Goal: Task Accomplishment & Management: Use online tool/utility

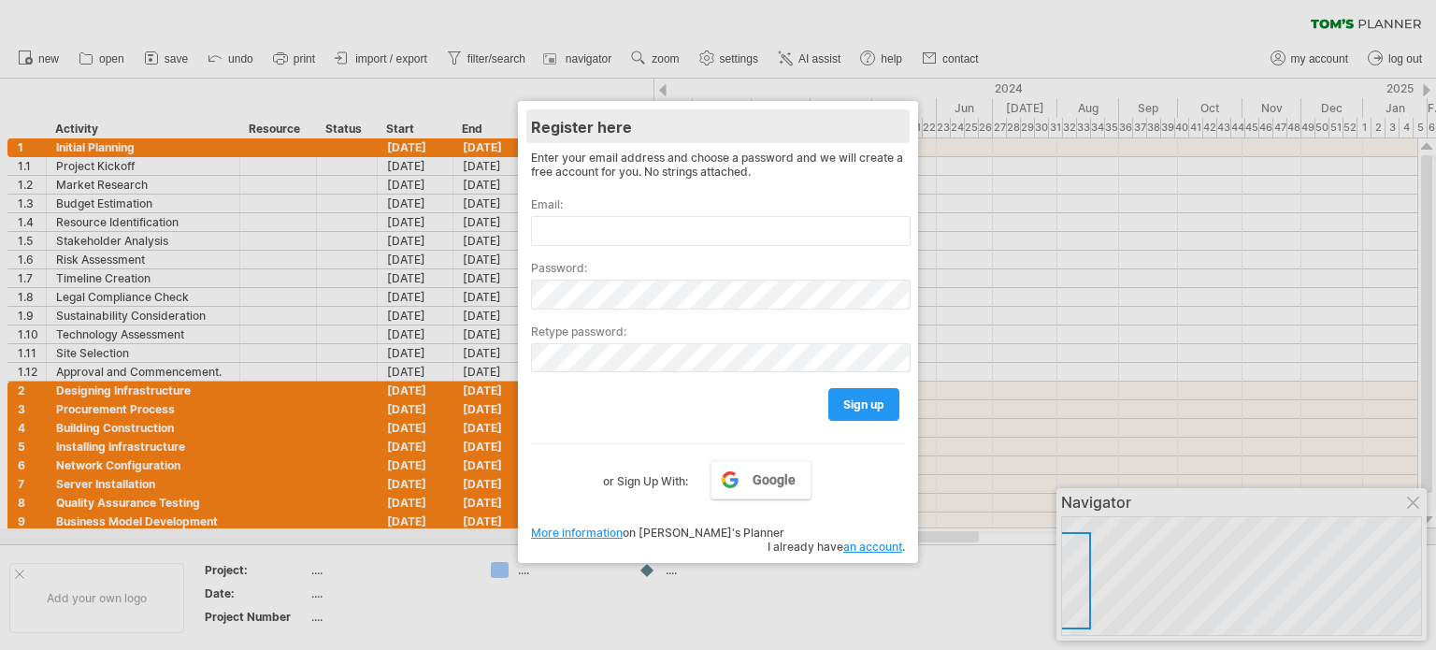
click at [572, 126] on div "Register here" at bounding box center [718, 126] width 374 height 34
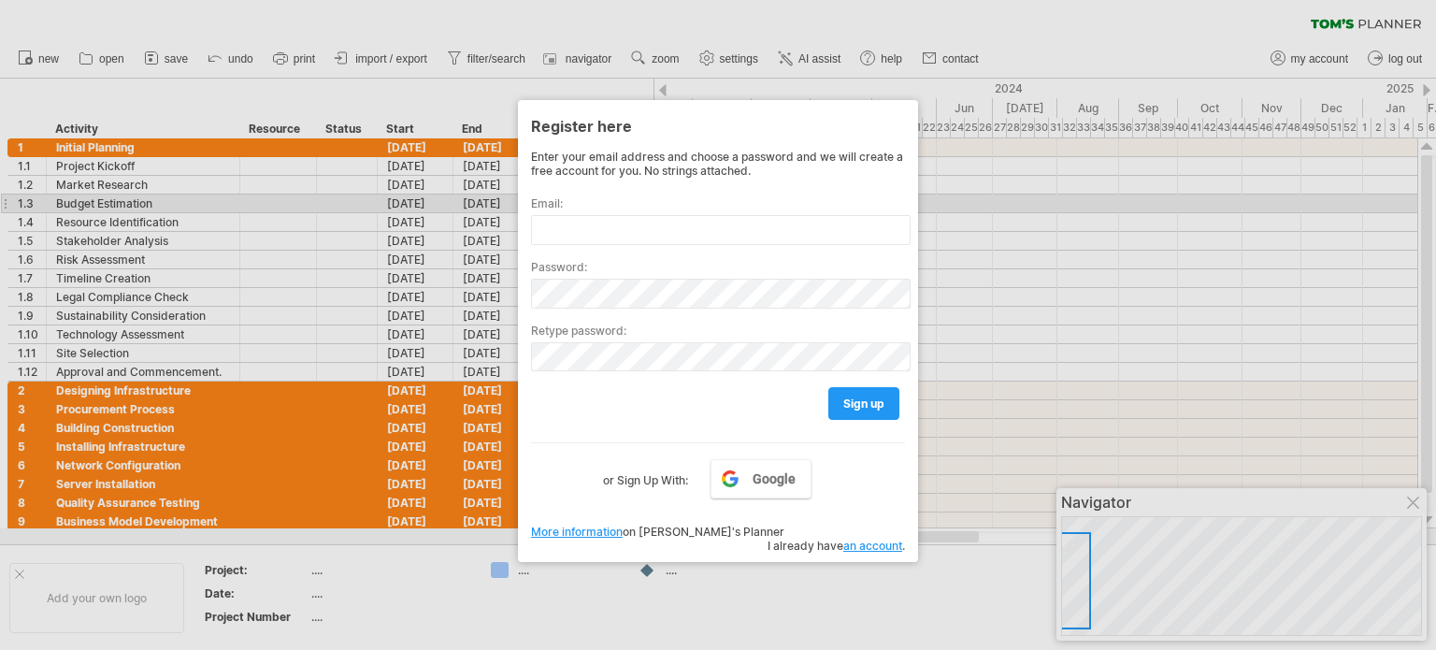
click at [1126, 200] on div at bounding box center [718, 325] width 1436 height 650
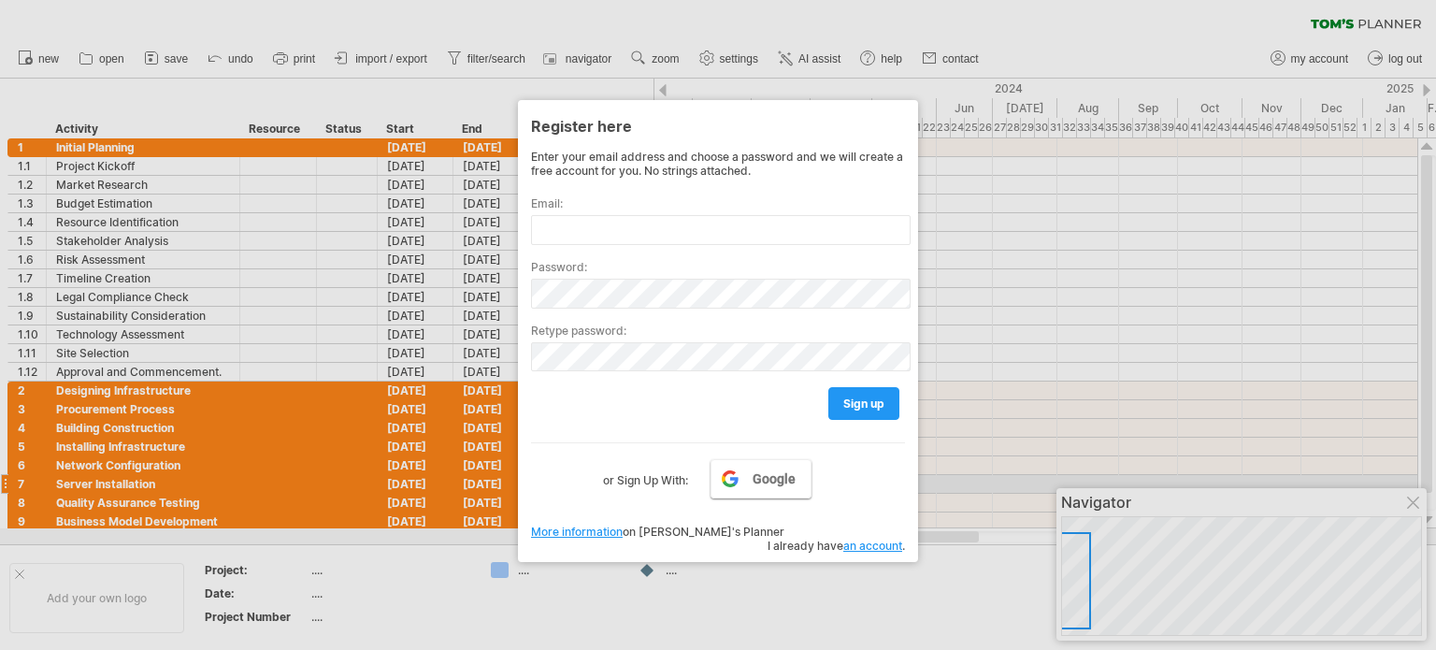
click at [774, 484] on span "Google" at bounding box center [774, 478] width 43 height 15
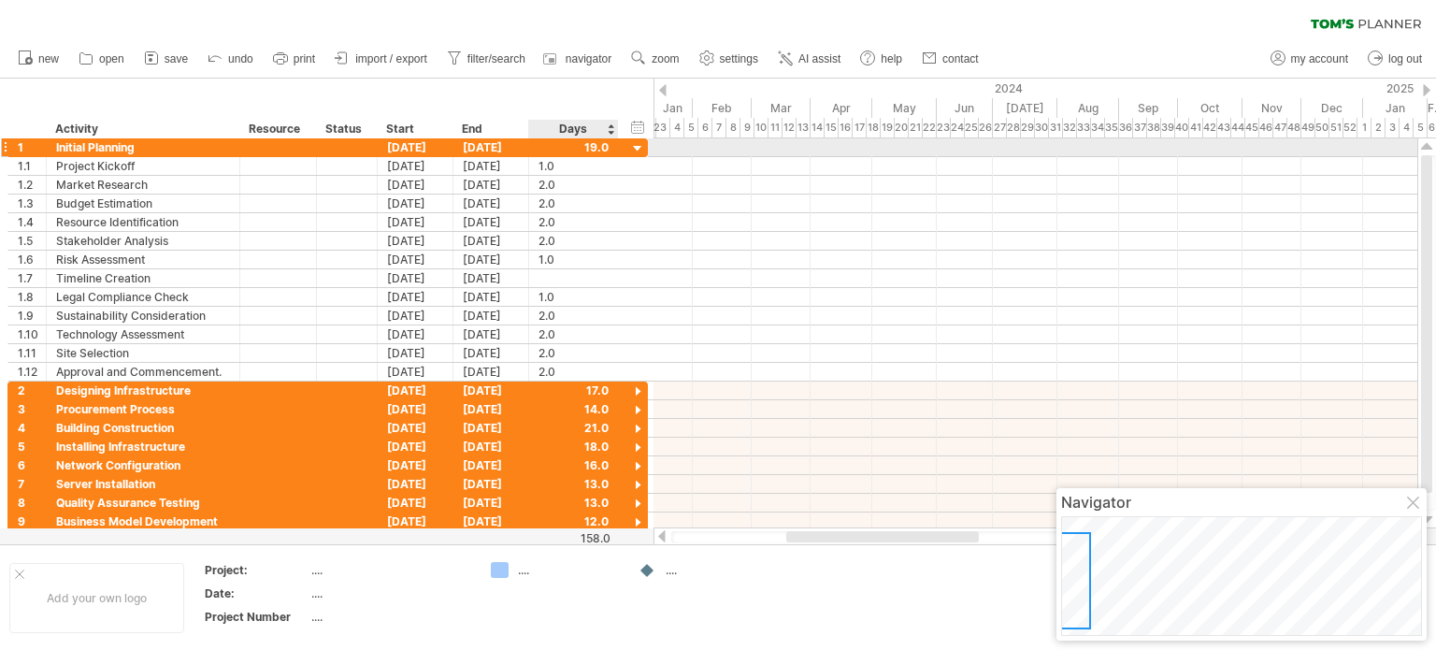
click at [630, 151] on div at bounding box center [638, 149] width 18 height 18
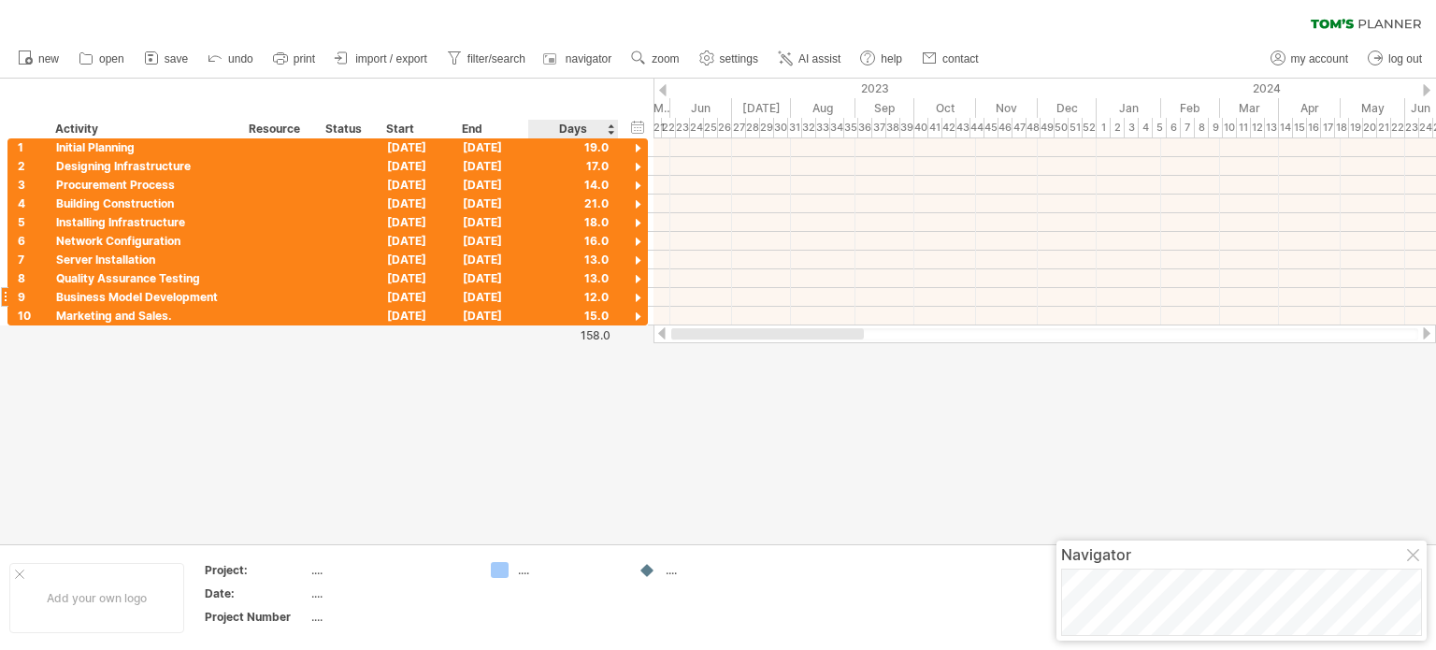
drag, startPoint x: 829, startPoint y: 332, endPoint x: 597, endPoint y: 302, distance: 233.8
click at [598, 336] on div "Trying to reach [DOMAIN_NAME] Connected again... 0% clear filter new 1" at bounding box center [718, 325] width 1436 height 650
drag, startPoint x: 819, startPoint y: 339, endPoint x: 625, endPoint y: 346, distance: 194.6
click at [625, 346] on div "Trying to reach [DOMAIN_NAME] Connected again... 0% clear filter new 1" at bounding box center [718, 325] width 1436 height 650
drag, startPoint x: 804, startPoint y: 333, endPoint x: 660, endPoint y: 331, distance: 144.0
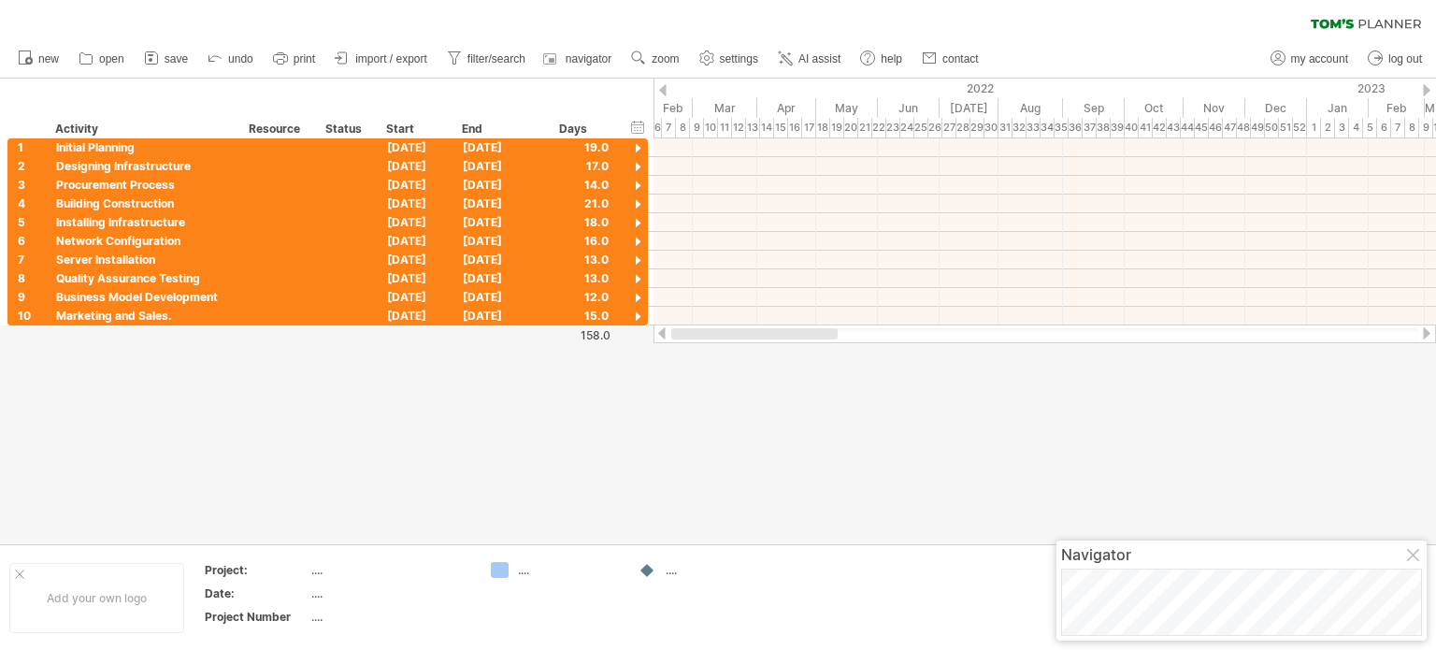
click at [660, 331] on div at bounding box center [1045, 333] width 783 height 19
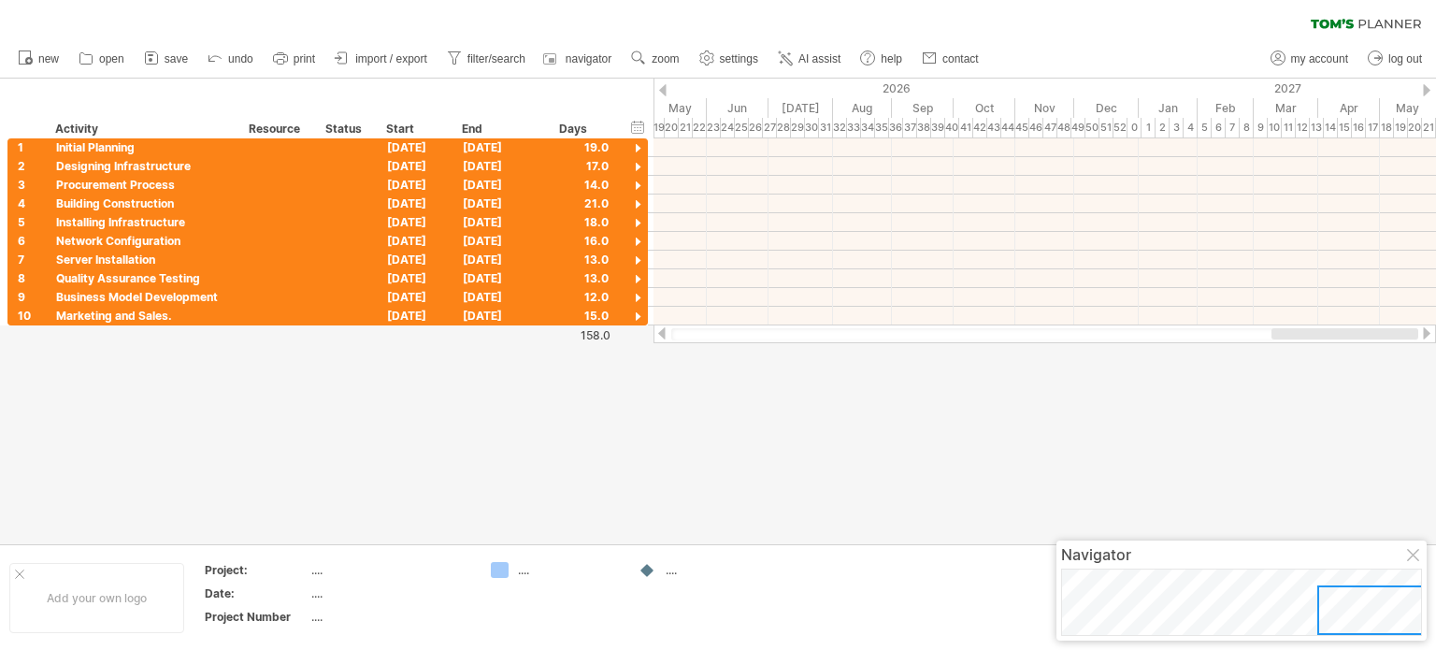
drag, startPoint x: 772, startPoint y: 332, endPoint x: 1350, endPoint y: 330, distance: 578.9
click at [1350, 330] on div at bounding box center [1345, 333] width 147 height 11
click at [310, 55] on span "print" at bounding box center [305, 58] width 22 height 13
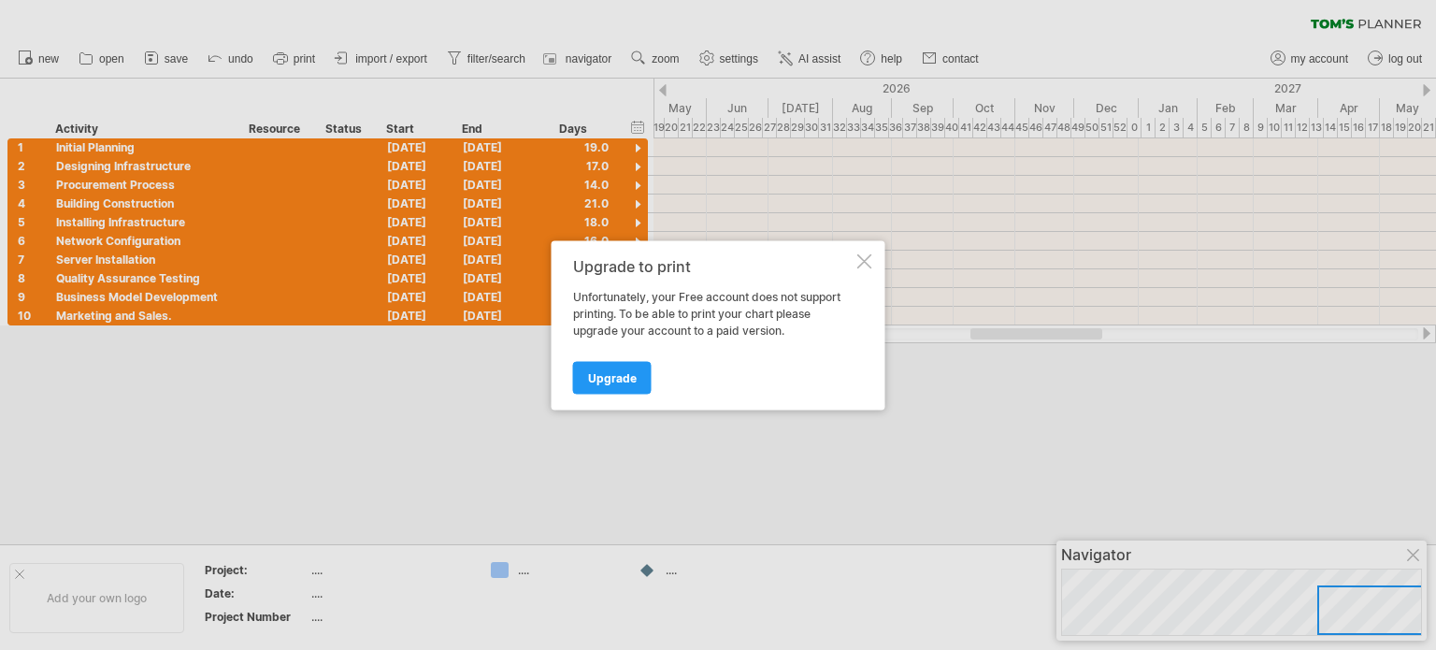
click at [869, 257] on div at bounding box center [865, 260] width 15 height 15
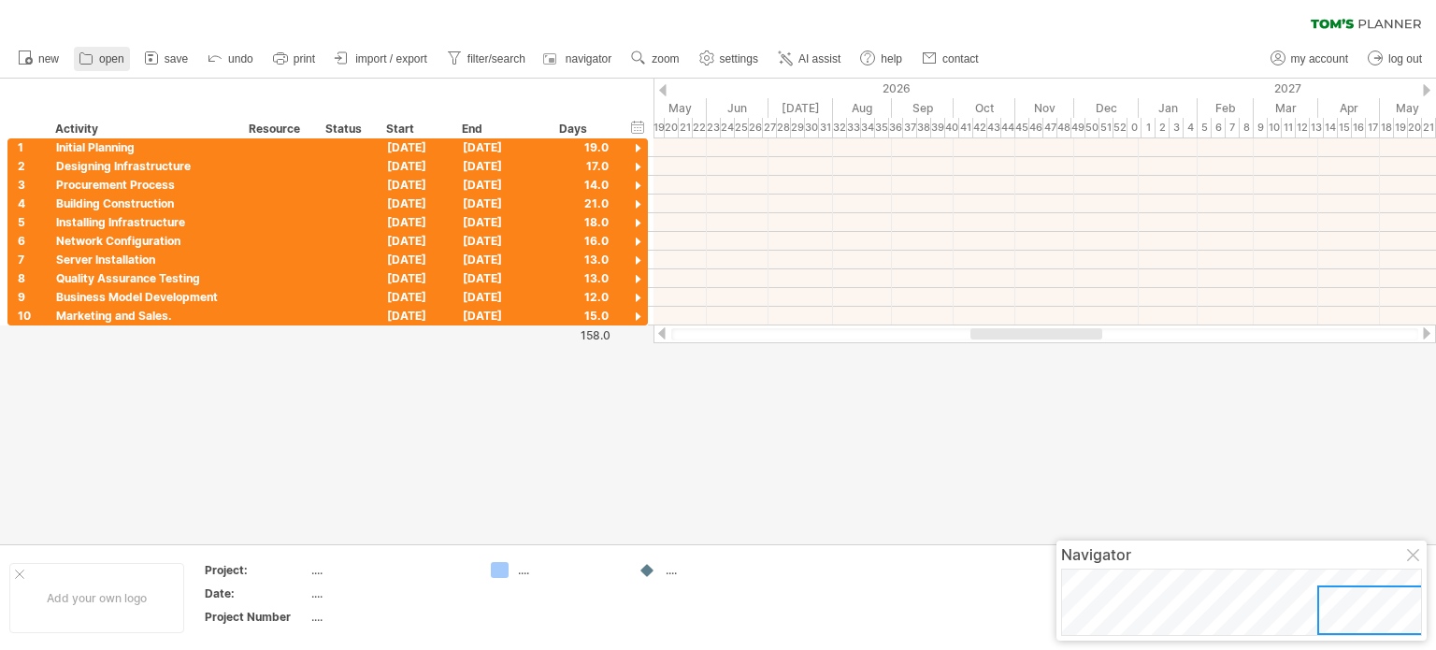
click at [111, 57] on span "open" at bounding box center [111, 58] width 25 height 13
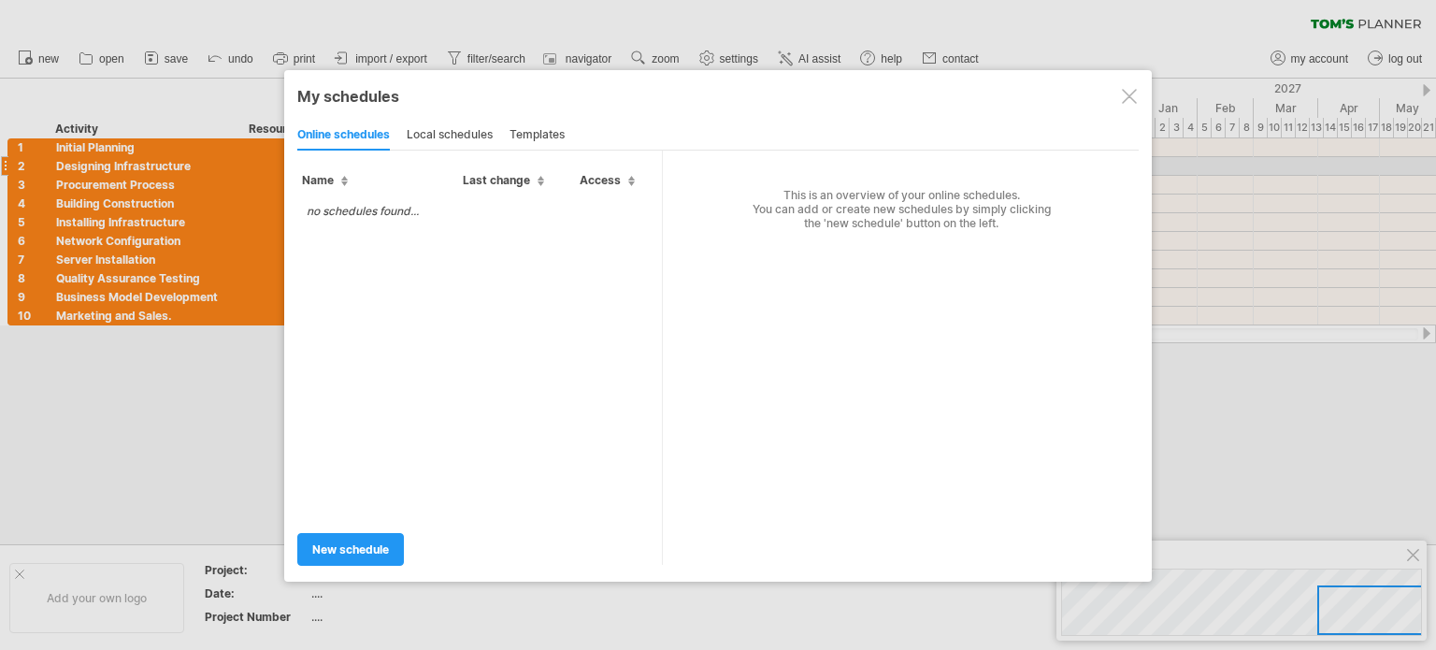
click at [476, 135] on div "local schedules" at bounding box center [450, 136] width 86 height 30
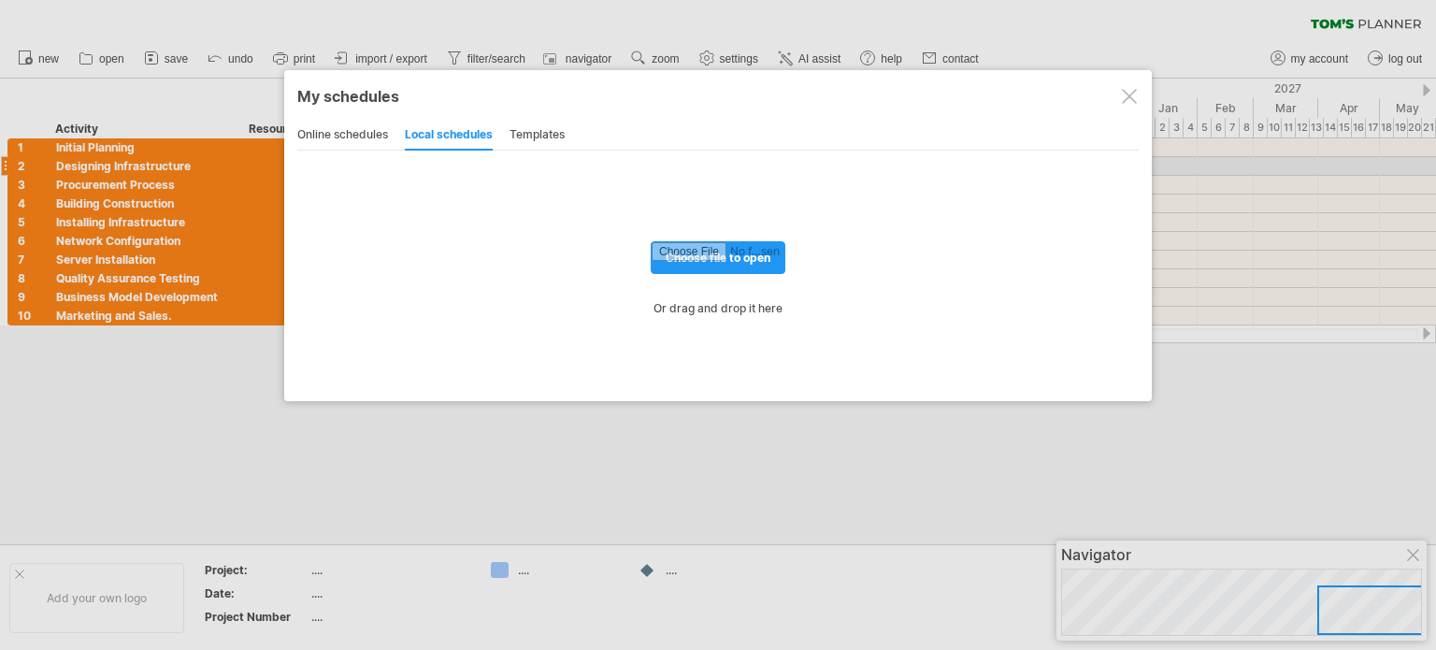
click at [557, 134] on div "templates" at bounding box center [537, 136] width 55 height 30
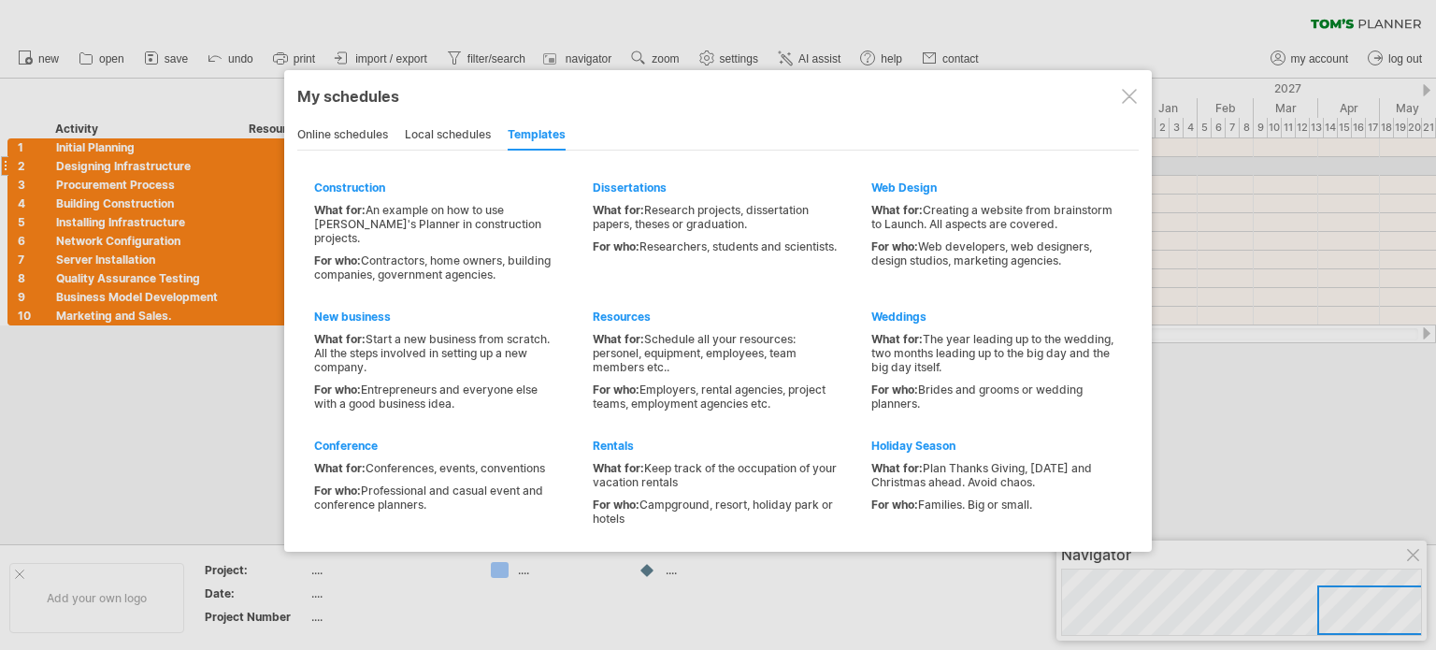
click at [366, 130] on div "online schedules" at bounding box center [342, 136] width 91 height 30
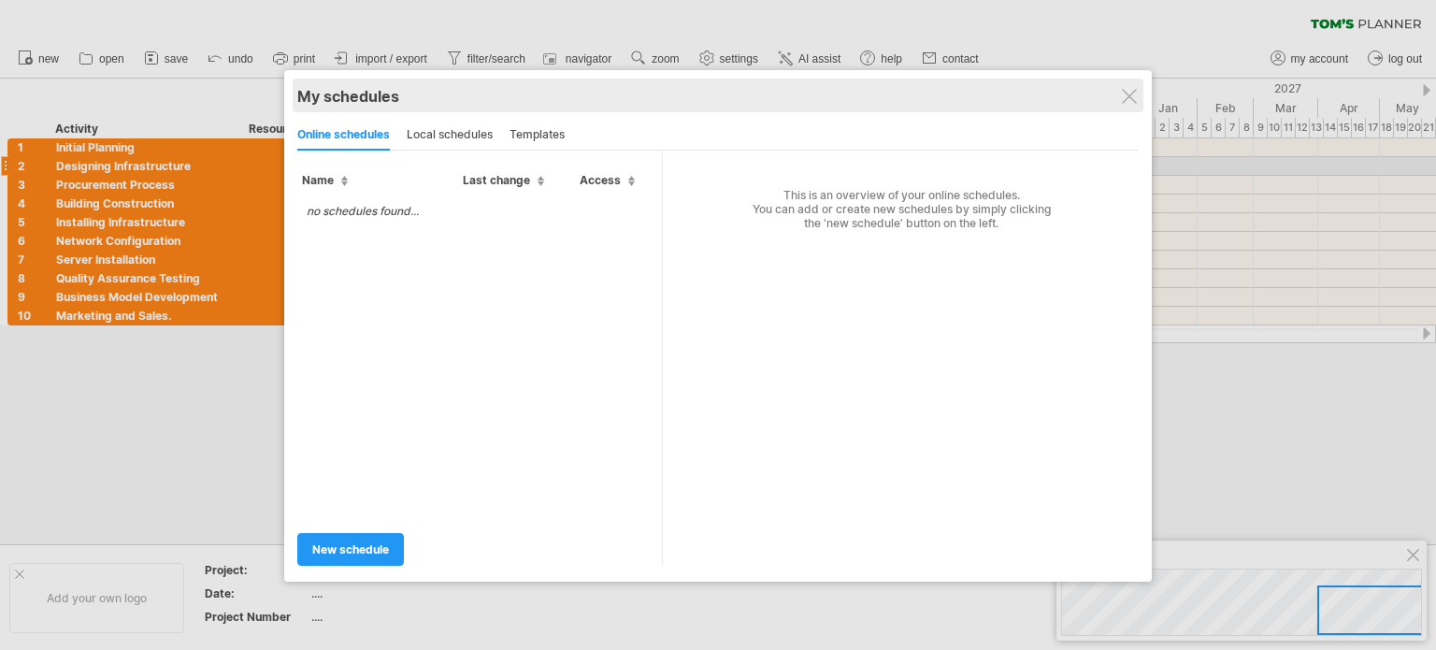
click at [1137, 98] on div "My schedules" at bounding box center [718, 96] width 842 height 19
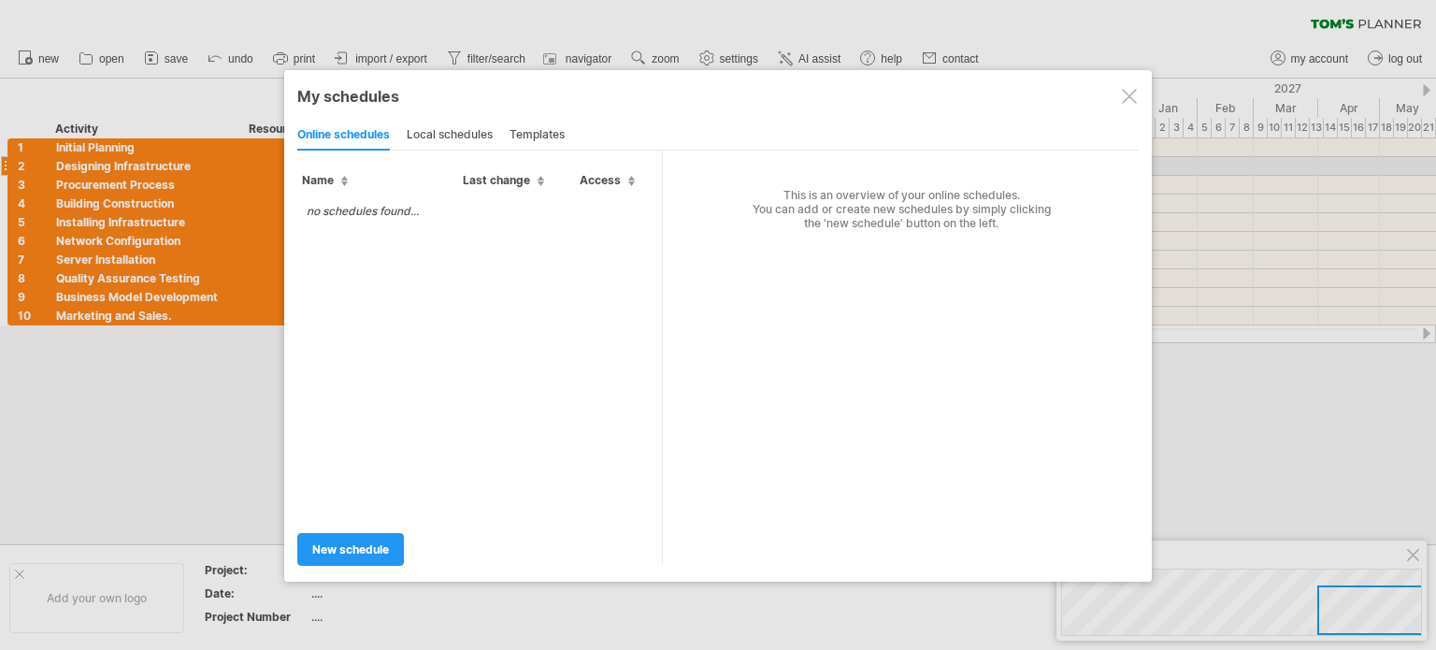
click at [1133, 96] on div at bounding box center [1129, 96] width 15 height 15
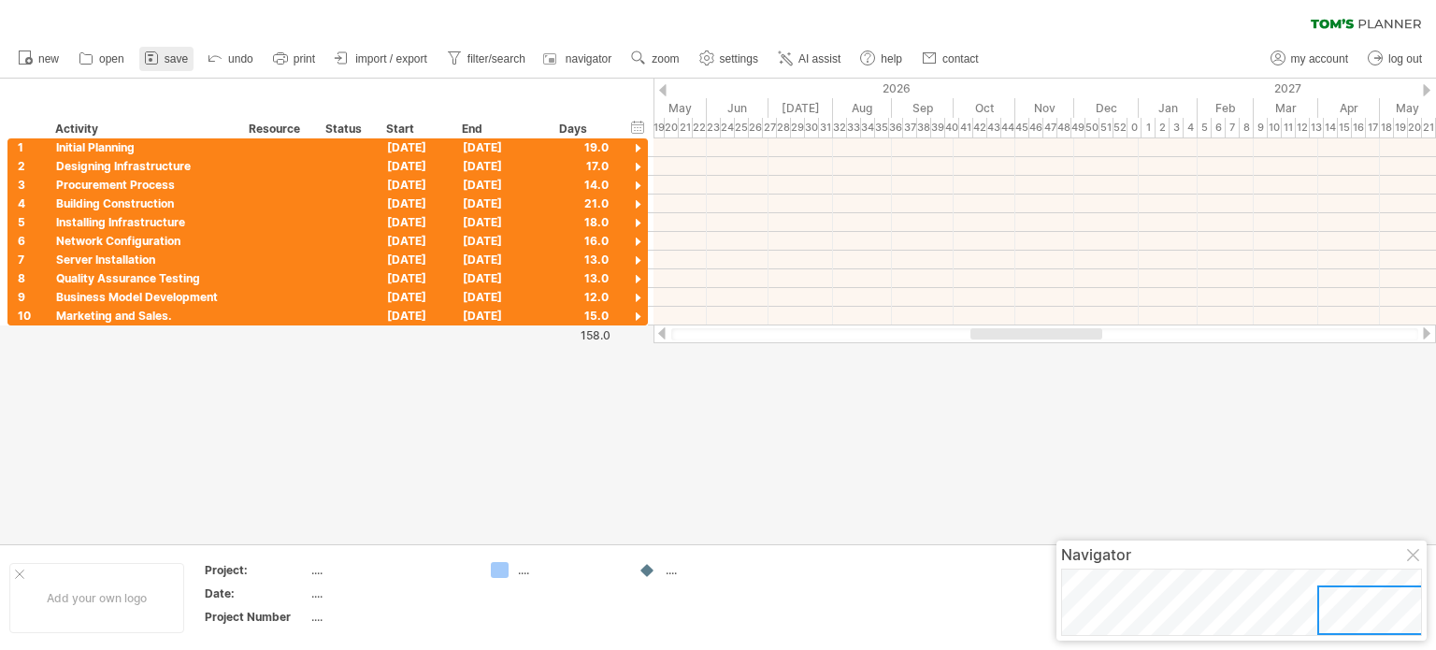
click at [180, 57] on span "save" at bounding box center [176, 58] width 23 height 13
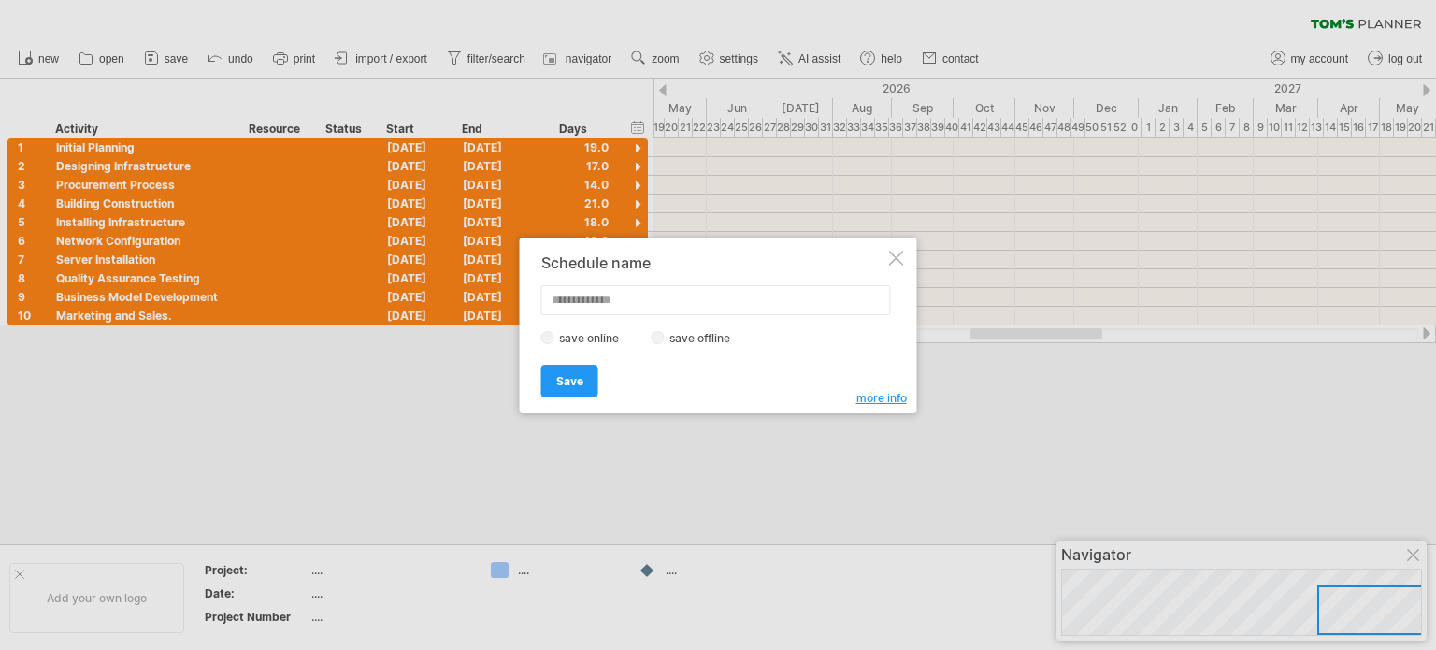
click at [899, 255] on div at bounding box center [896, 258] width 15 height 15
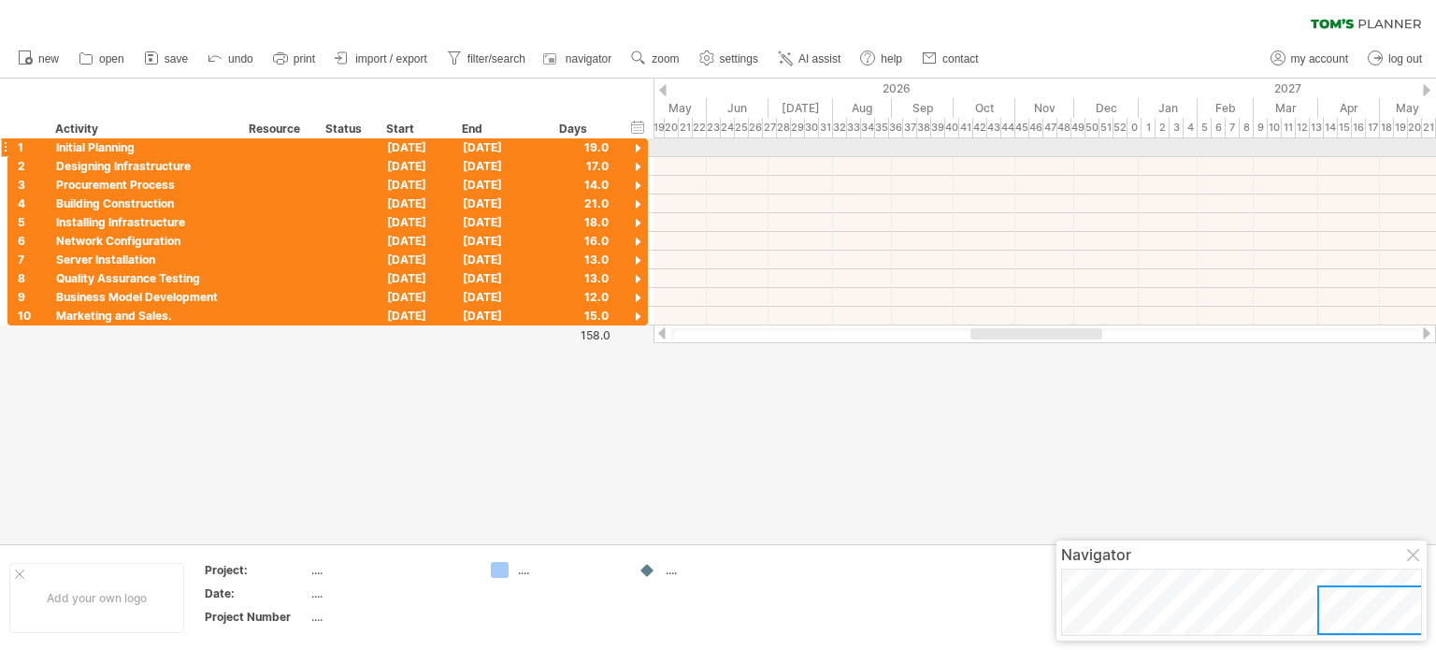
click at [3, 145] on div at bounding box center [4, 147] width 7 height 20
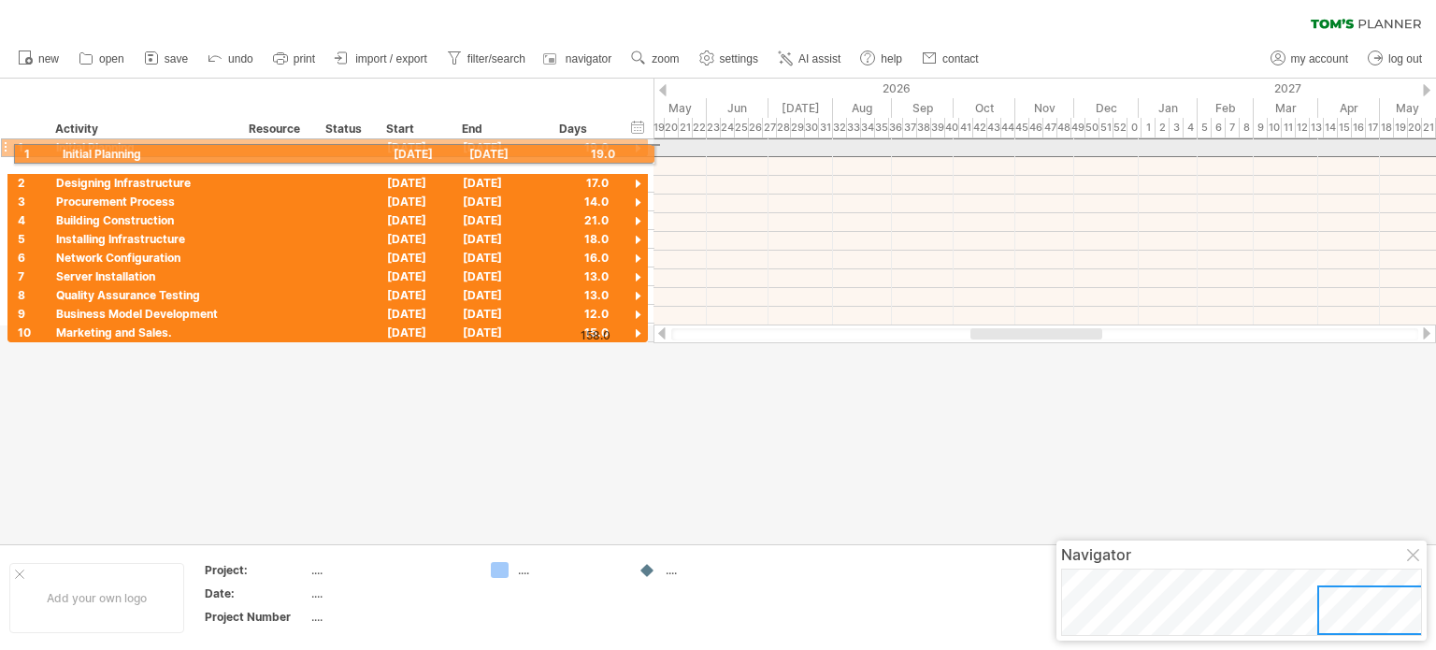
click at [4, 151] on div at bounding box center [4, 147] width 7 height 20
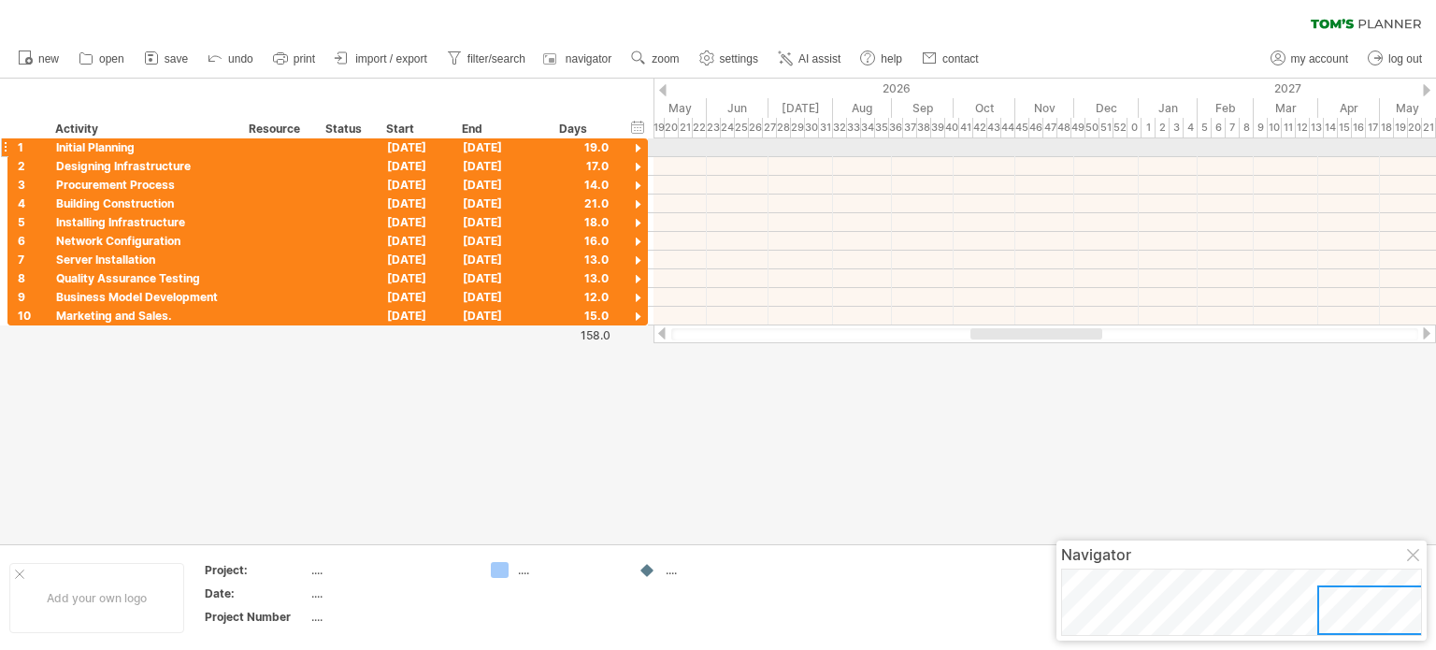
click at [634, 145] on div at bounding box center [638, 149] width 18 height 18
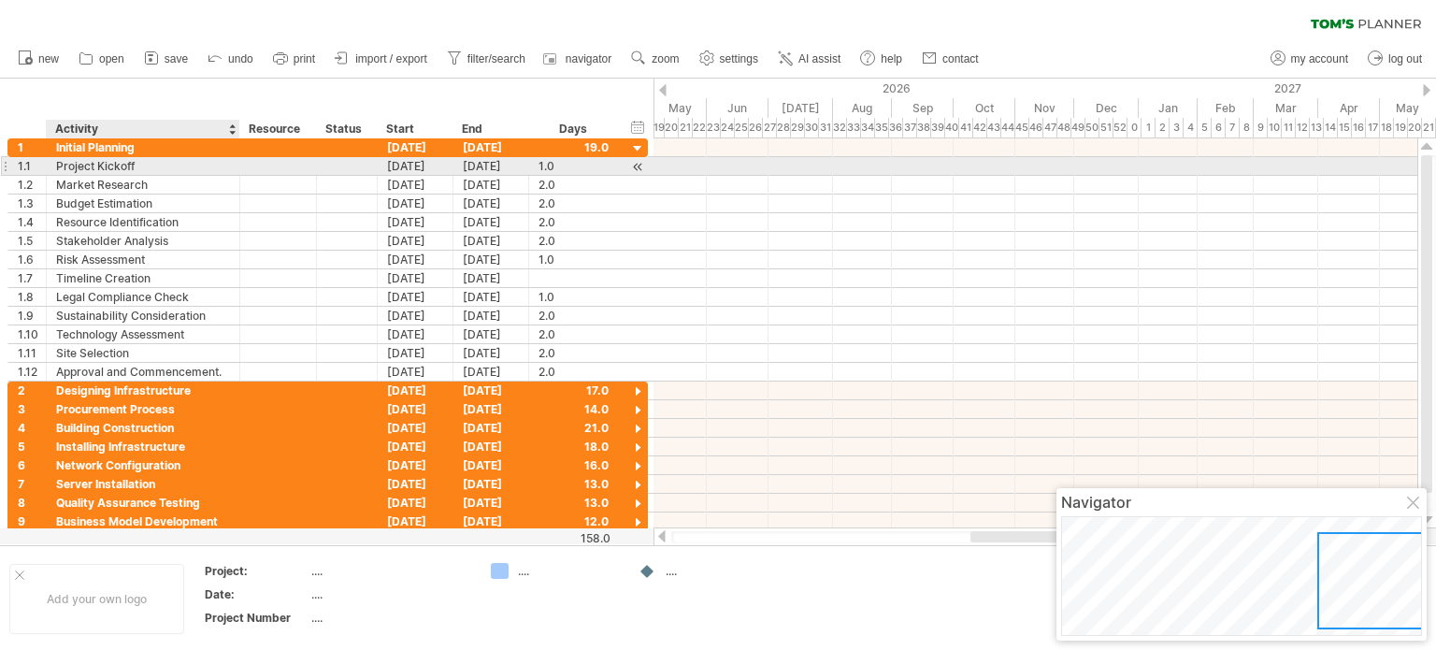
click at [77, 166] on div "Project Kickoff" at bounding box center [143, 166] width 174 height 18
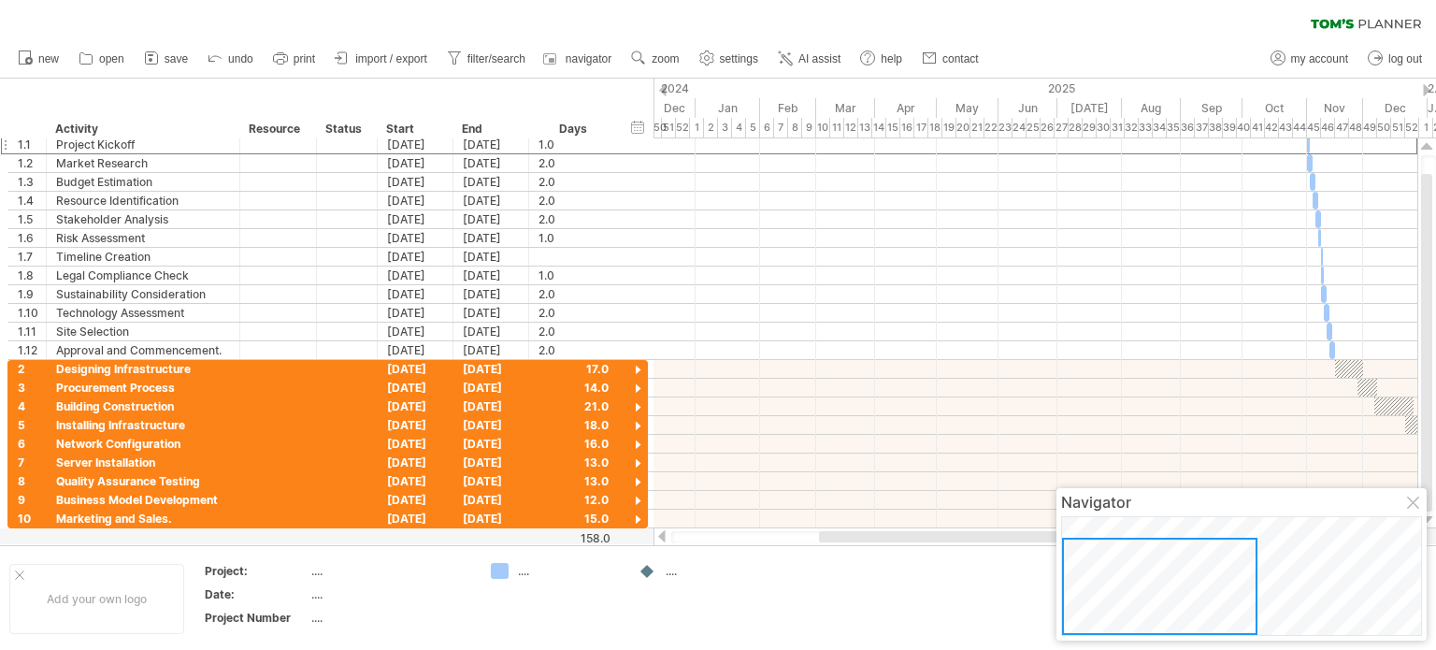
drag, startPoint x: 1211, startPoint y: 558, endPoint x: 1137, endPoint y: 600, distance: 85.0
click at [1137, 600] on div at bounding box center [1159, 586] width 195 height 97
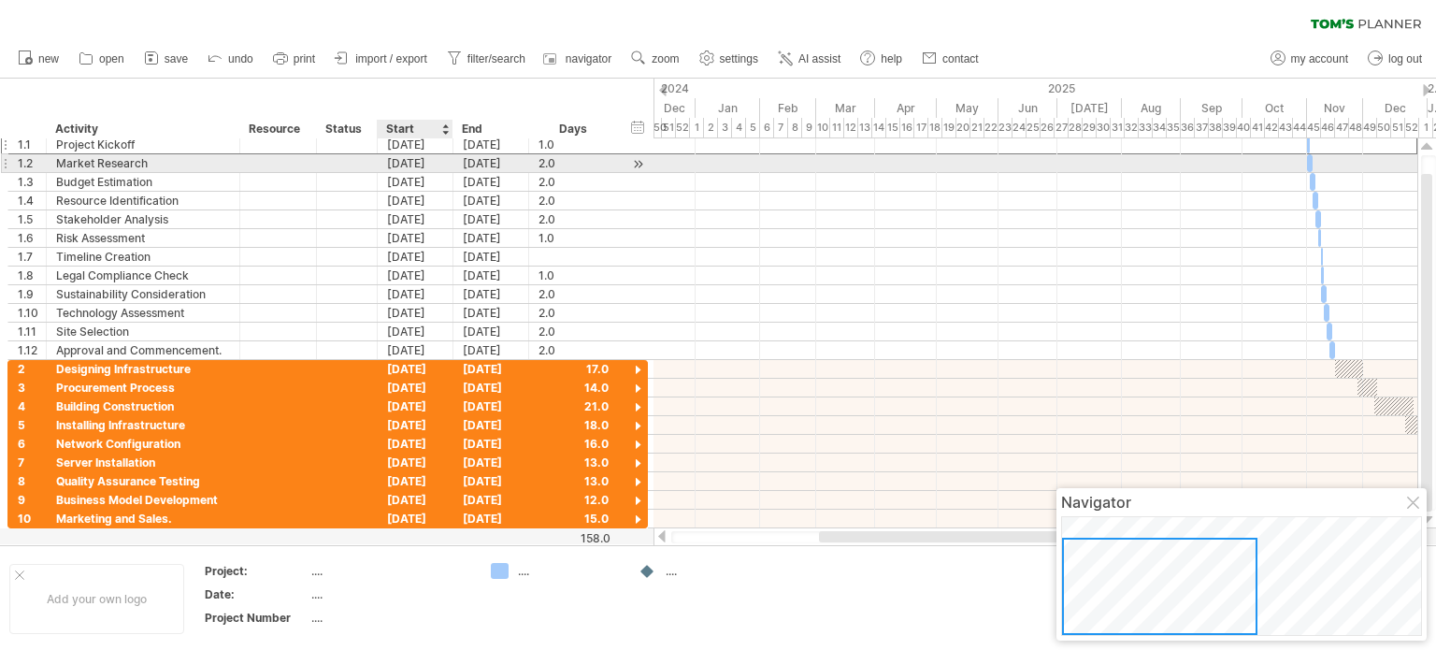
click at [410, 162] on div "[DATE]" at bounding box center [416, 163] width 76 height 18
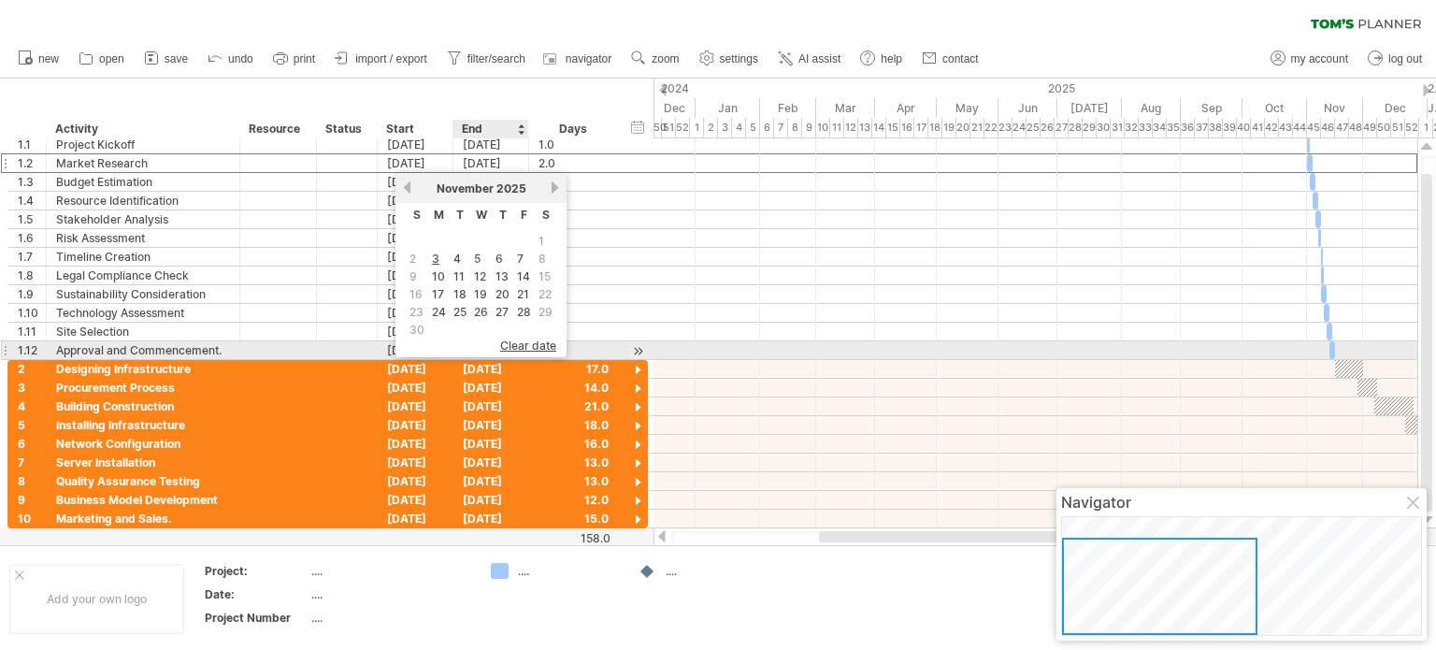
click at [511, 342] on span "clear date" at bounding box center [528, 346] width 56 height 14
